Goal: Task Accomplishment & Management: Complete application form

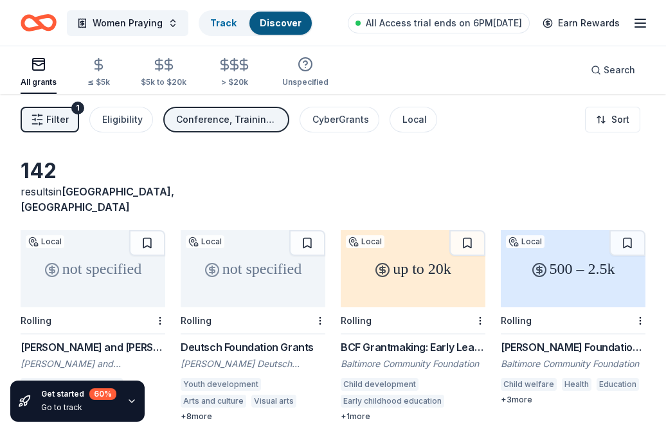
click at [42, 19] on icon "Home" at bounding box center [39, 23] width 36 height 30
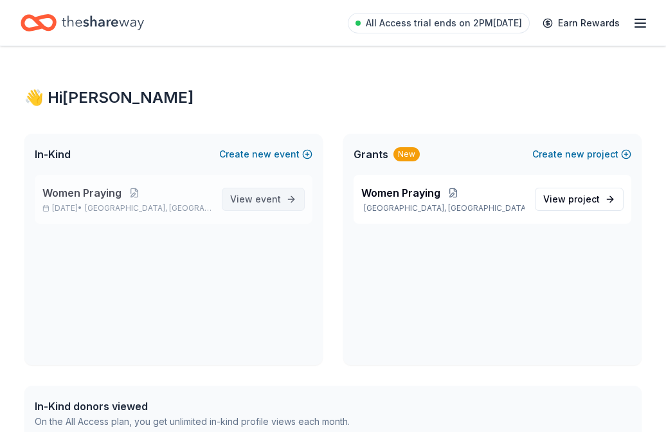
click at [242, 194] on span "View event" at bounding box center [255, 199] width 51 height 15
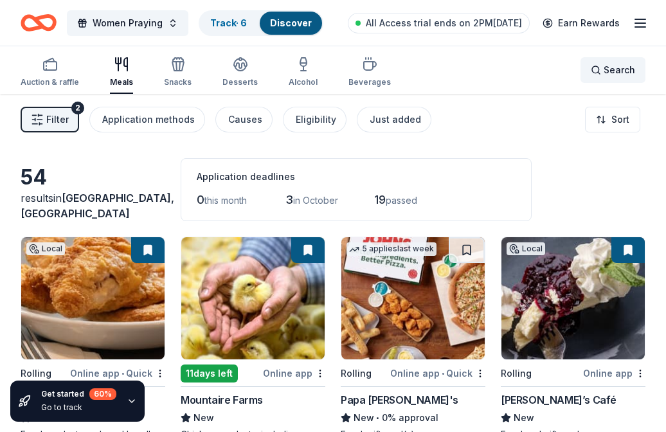
click at [599, 75] on div "Search" at bounding box center [613, 69] width 44 height 15
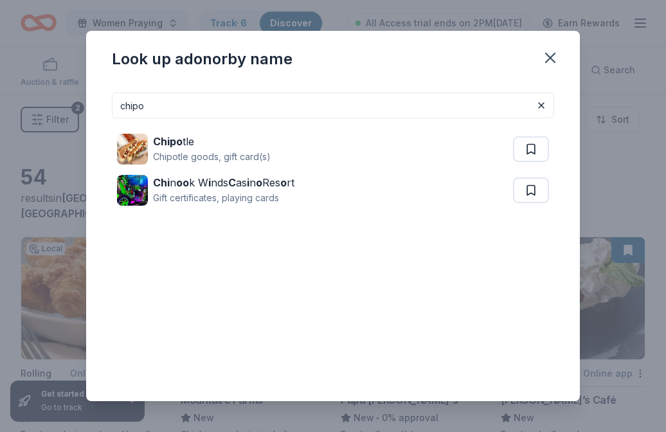
type input "chips"
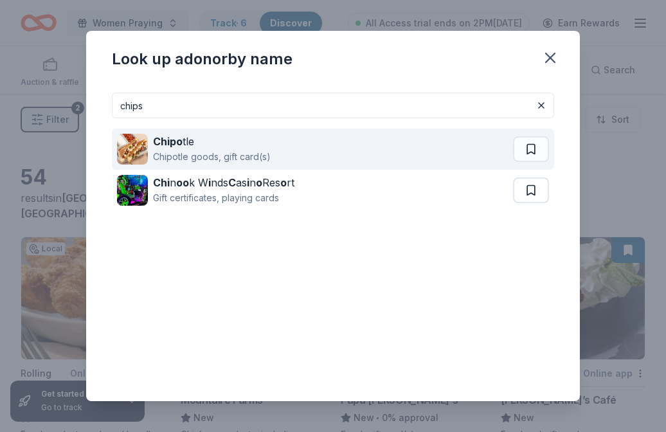
drag, startPoint x: 562, startPoint y: 86, endPoint x: 260, endPoint y: 155, distance: 309.2
click at [260, 155] on div "Chipotle goods, gift card(s)" at bounding box center [212, 156] width 118 height 15
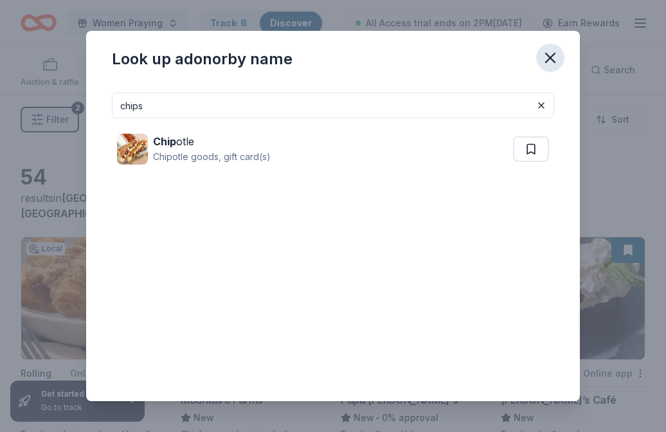
click at [547, 53] on icon "button" at bounding box center [550, 58] width 18 height 18
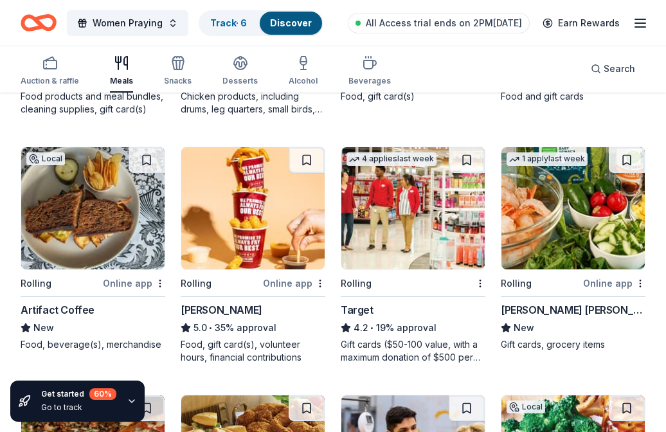
scroll to position [344, 0]
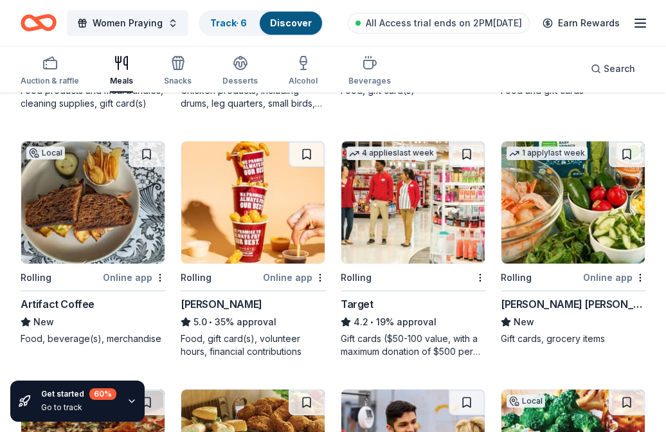
click at [532, 305] on div "[PERSON_NAME] [PERSON_NAME]" at bounding box center [573, 303] width 145 height 15
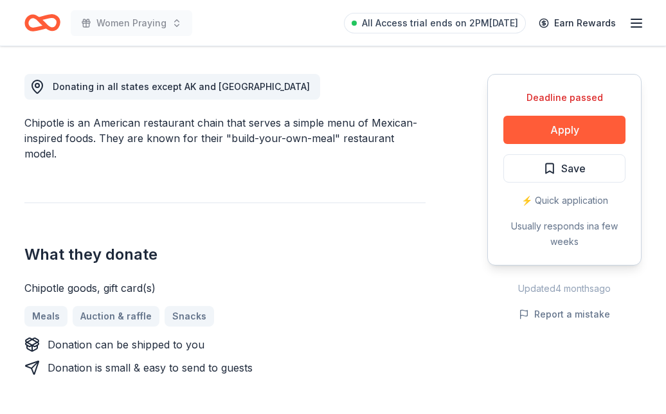
scroll to position [349, 0]
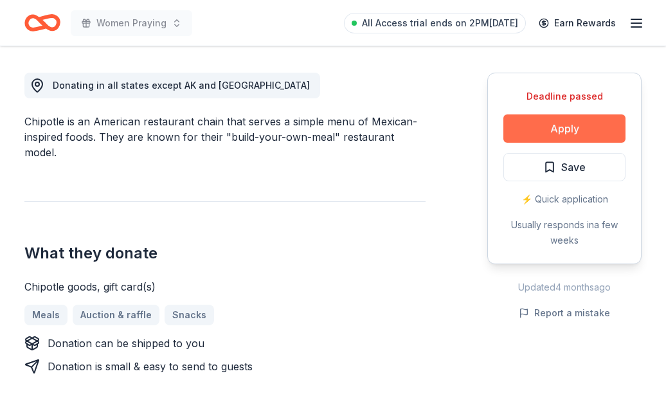
click at [554, 134] on button "Apply" at bounding box center [564, 128] width 122 height 28
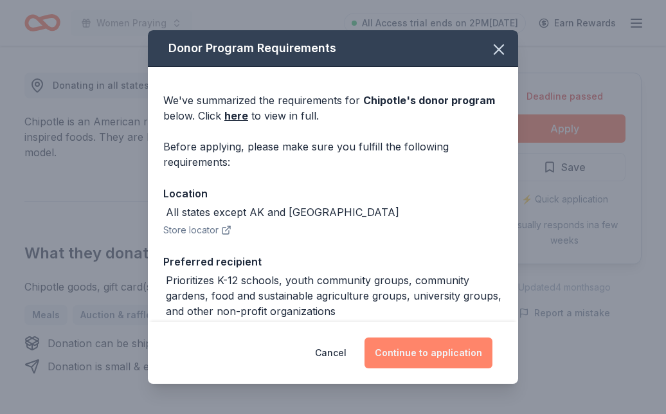
click at [424, 350] on button "Continue to application" at bounding box center [428, 352] width 128 height 31
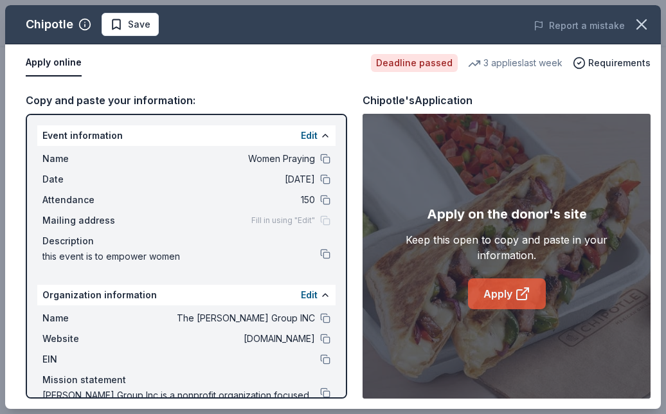
click at [512, 298] on link "Apply" at bounding box center [507, 293] width 78 height 31
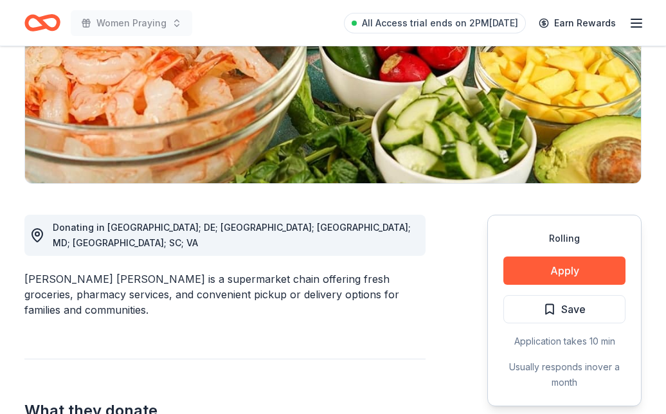
scroll to position [208, 0]
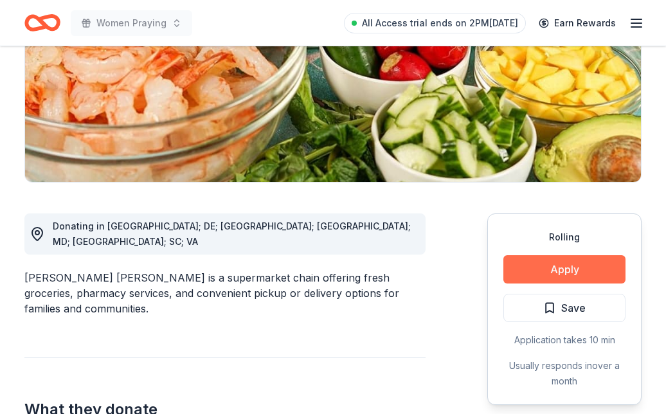
click at [579, 270] on button "Apply" at bounding box center [564, 269] width 122 height 28
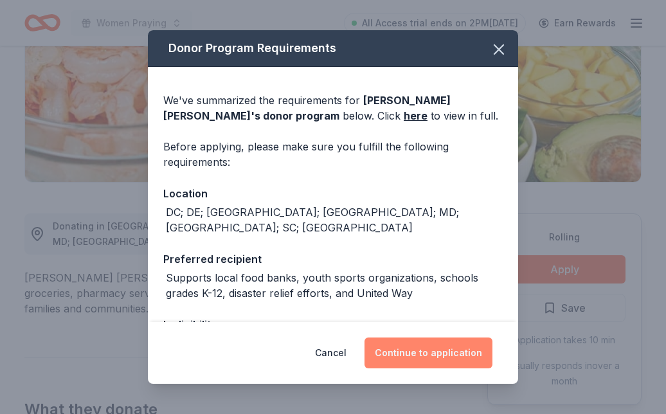
click at [448, 360] on button "Continue to application" at bounding box center [428, 352] width 128 height 31
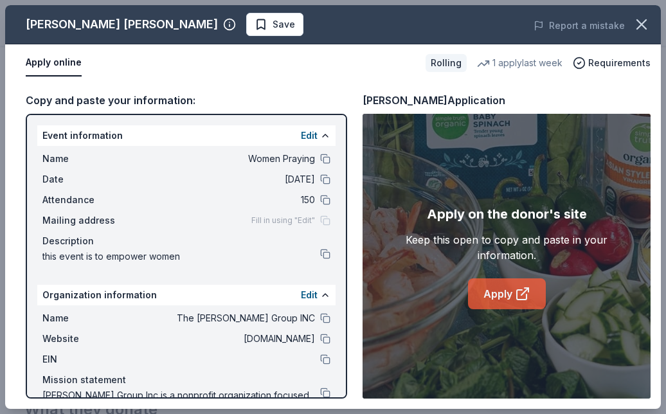
click at [487, 304] on link "Apply" at bounding box center [507, 293] width 78 height 31
